Goal: Task Accomplishment & Management: Complete application form

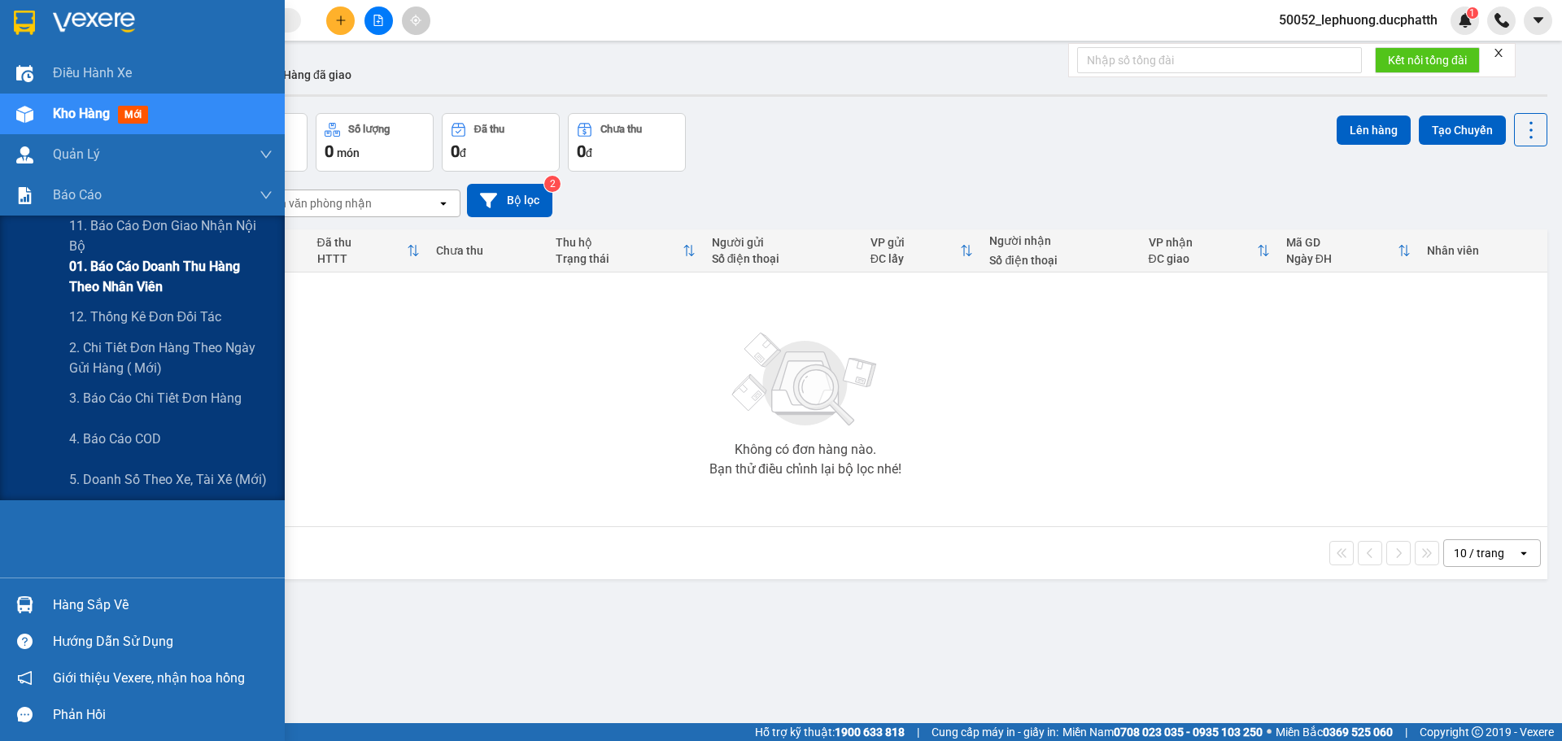
click at [145, 273] on span "01. Báo cáo doanh thu hàng theo nhân viên" at bounding box center [170, 276] width 203 height 41
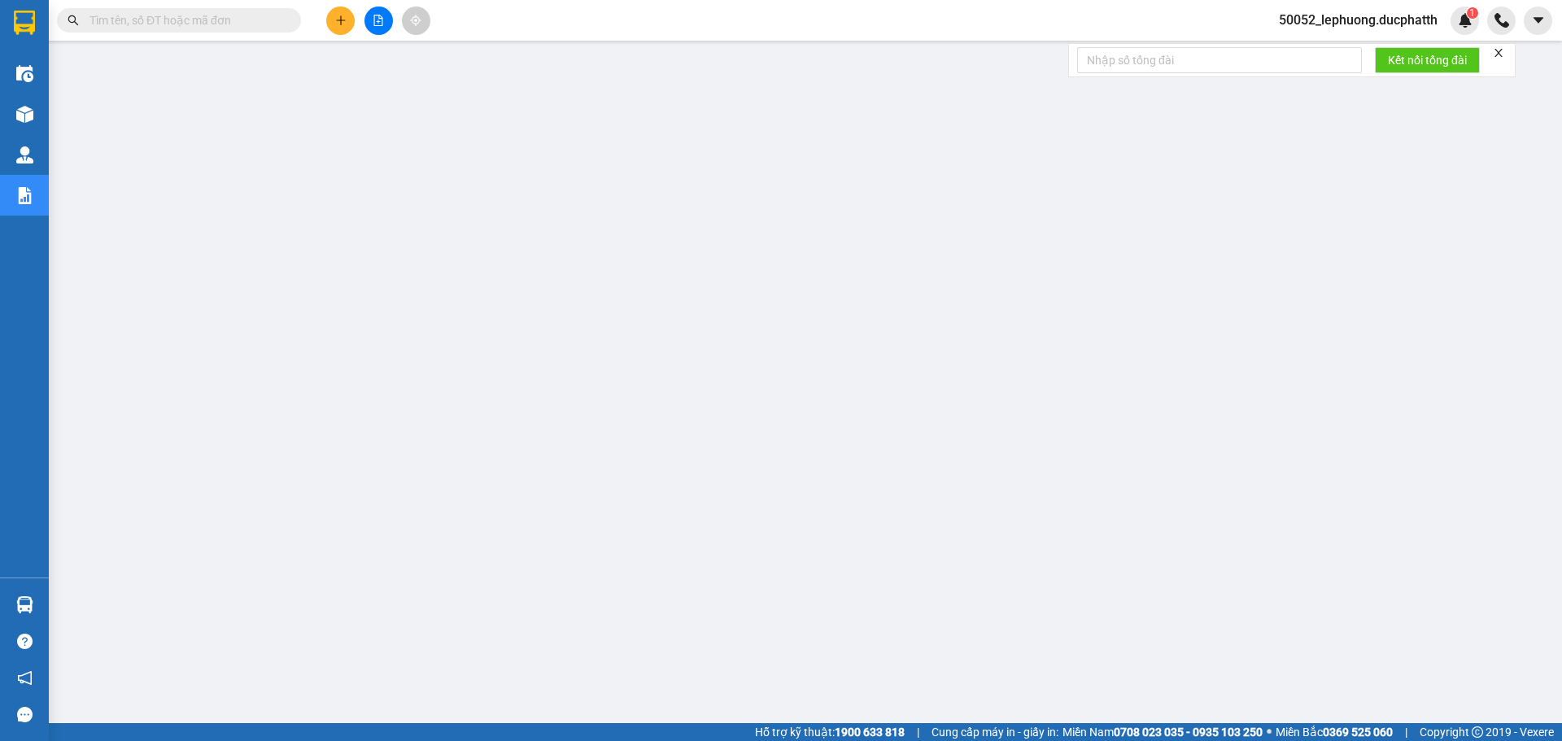
click at [223, 20] on input "text" at bounding box center [185, 20] width 192 height 18
paste input "0915246461"
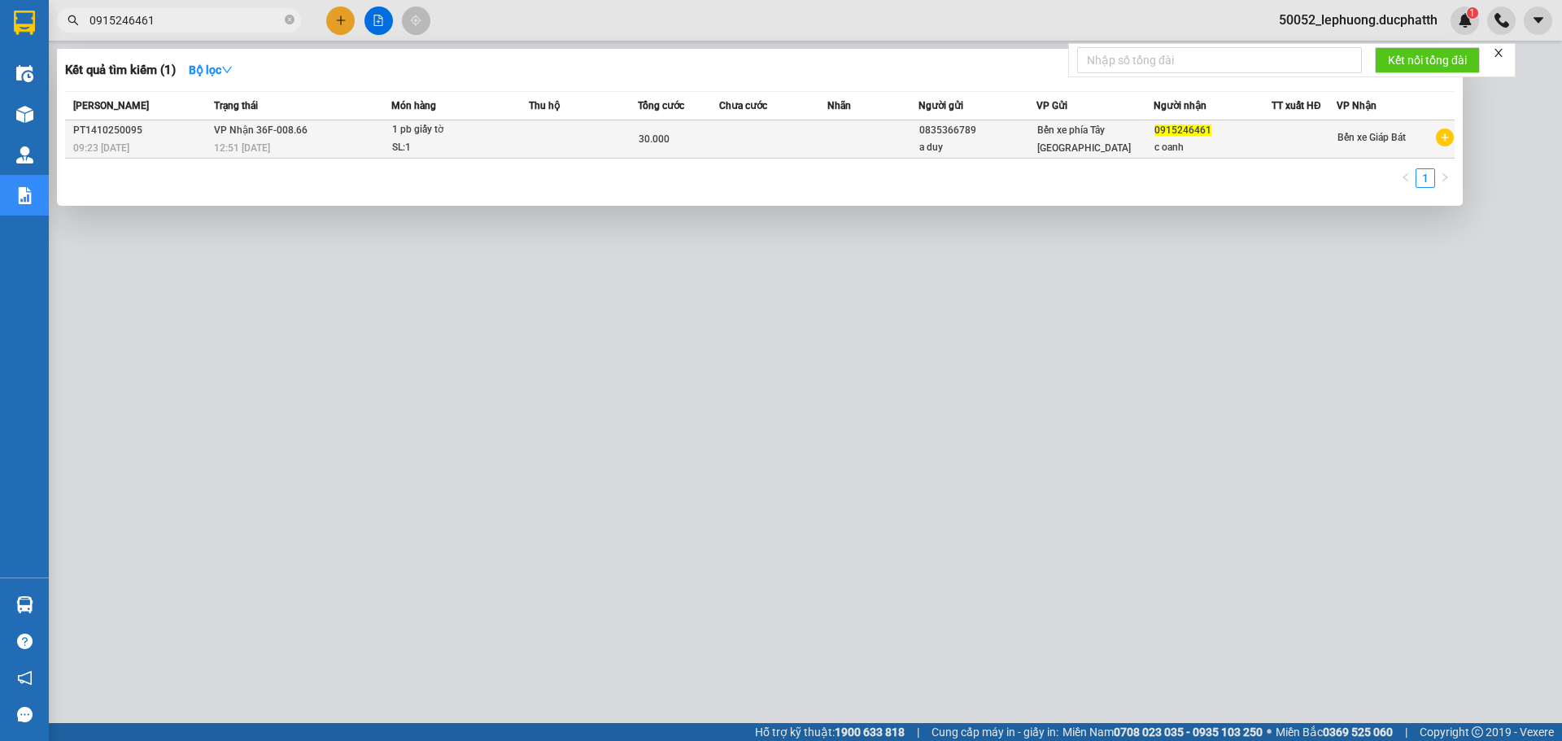
type input "0915246461"
click at [835, 141] on td at bounding box center [872, 139] width 90 height 38
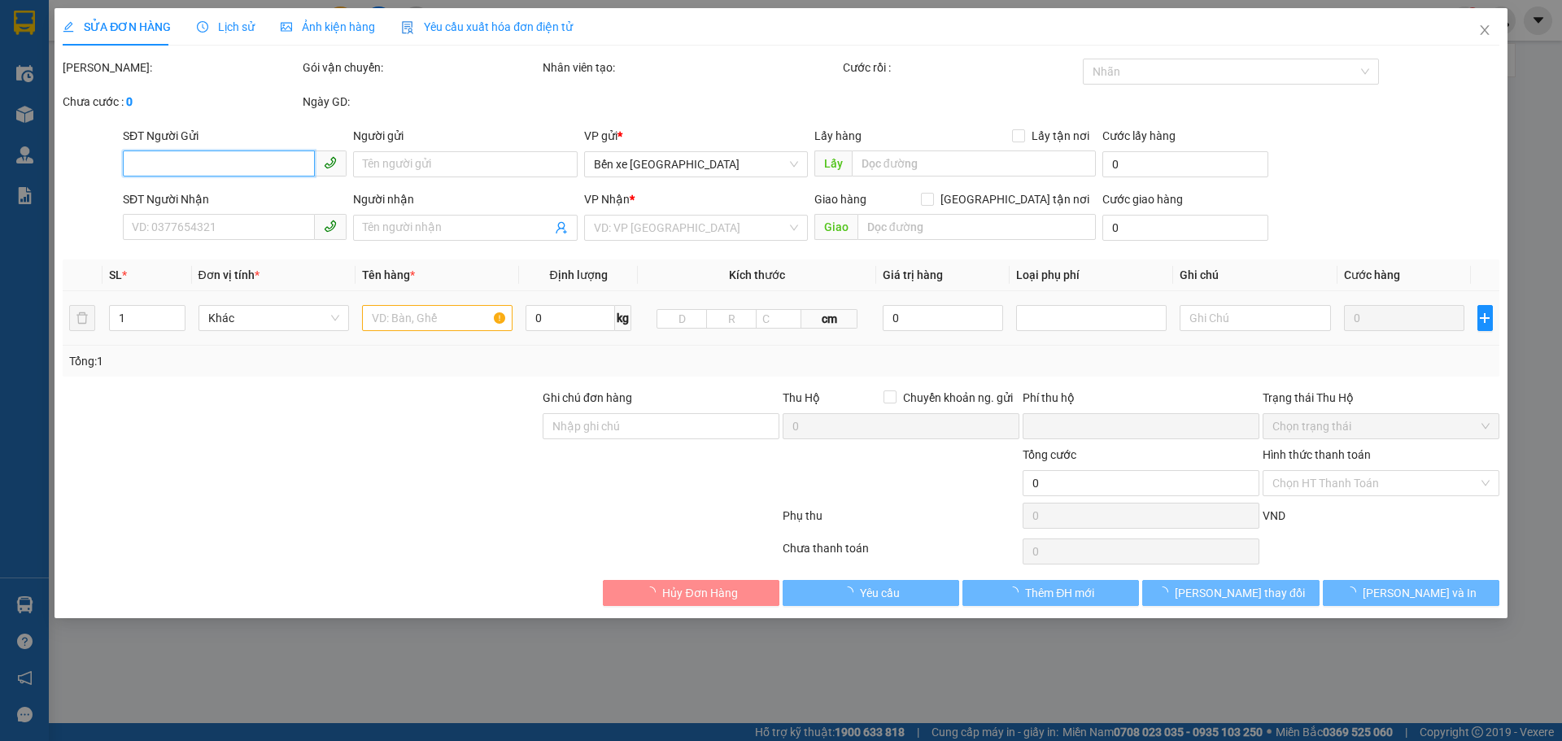
type input "0835366789"
type input "a duy"
type input "0915246461"
type input "c oanh"
type input "0"
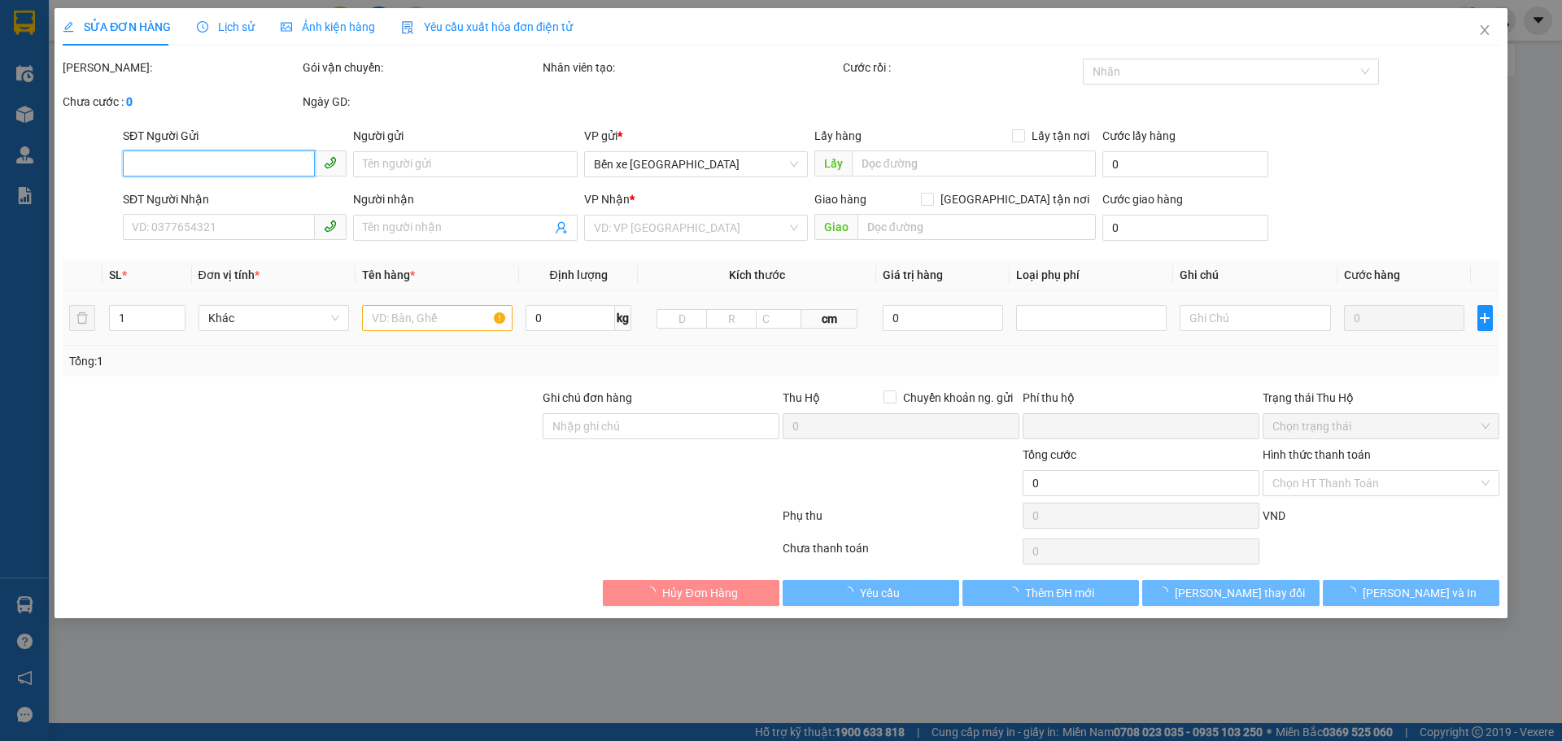
type input "30.000"
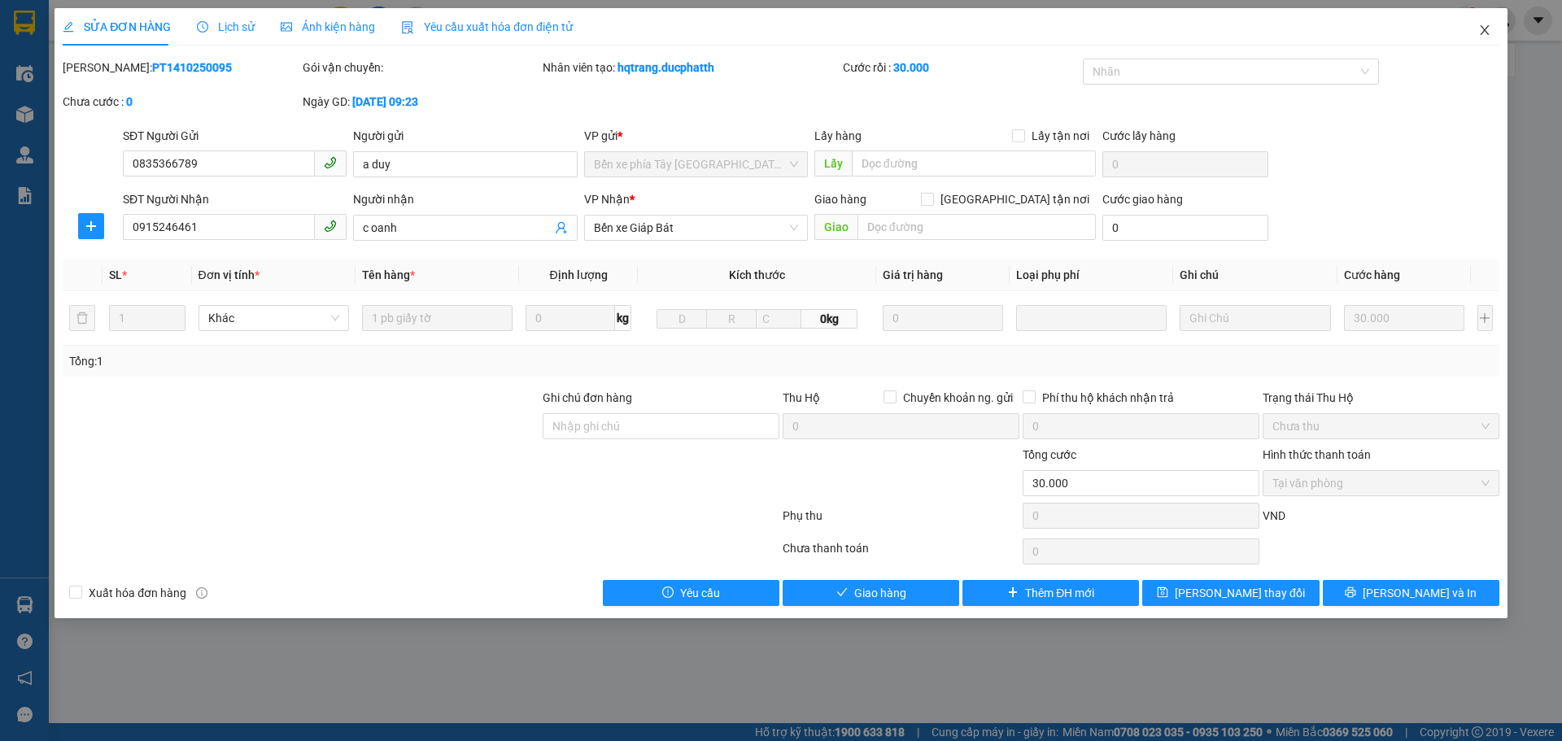
click at [1492, 37] on span "Close" at bounding box center [1485, 31] width 46 height 46
